Goal: Task Accomplishment & Management: Manage account settings

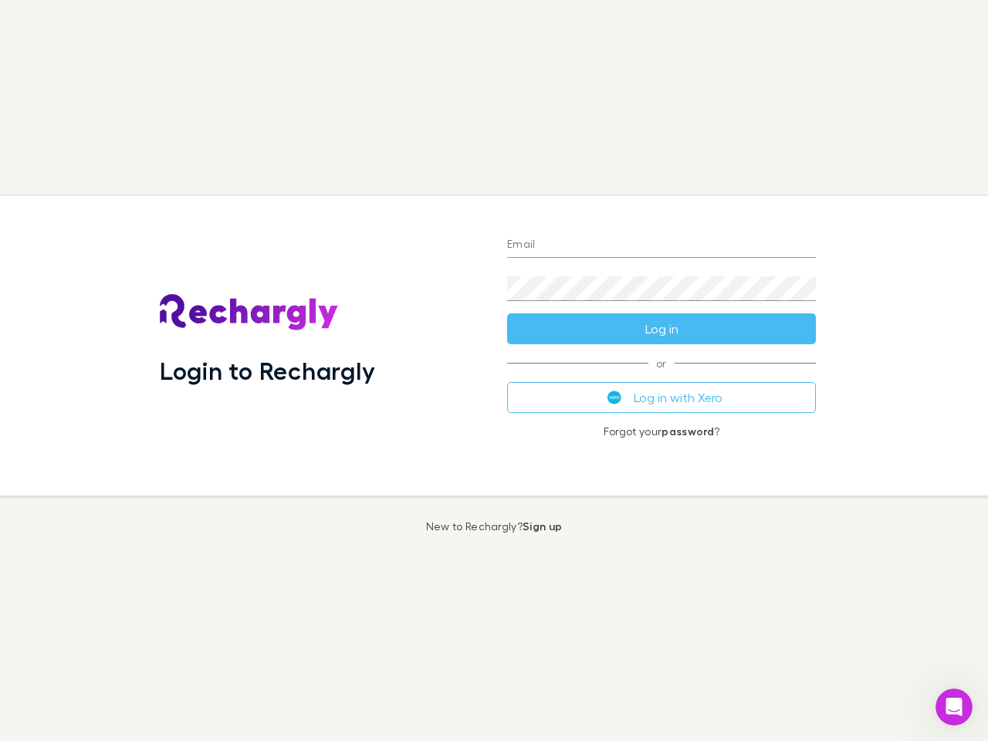
click at [494, 371] on div "Login to Rechargly" at bounding box center [320, 346] width 347 height 300
click at [662, 246] on input "Email" at bounding box center [661, 245] width 309 height 25
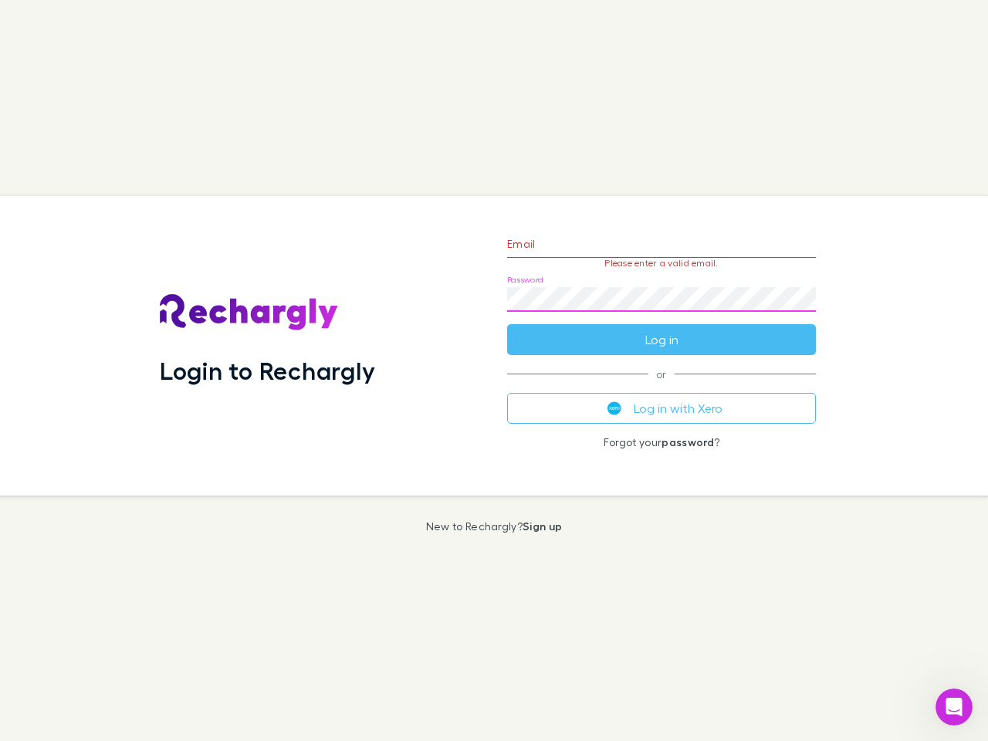
click at [662, 329] on form "Email Please enter a valid email. Password Log in" at bounding box center [661, 288] width 309 height 134
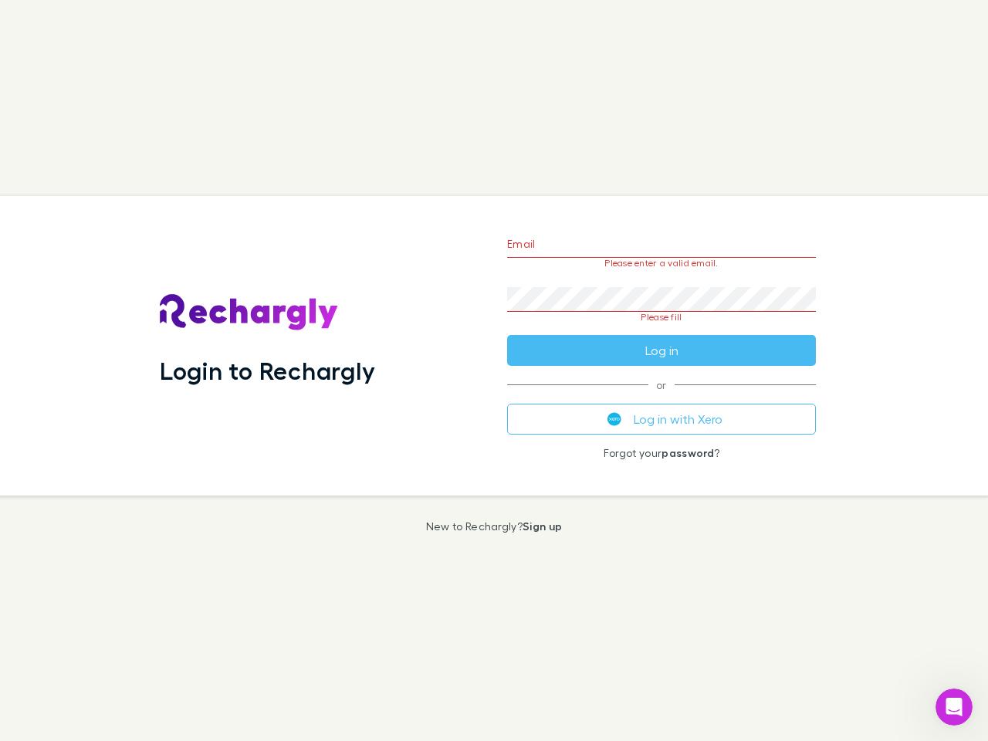
click at [662, 398] on div "Email Please enter a valid email. Password Please fill Log in or Log in with Xe…" at bounding box center [662, 346] width 334 height 300
click at [954, 707] on icon "Open Intercom Messenger" at bounding box center [954, 707] width 25 height 25
